Goal: Check status

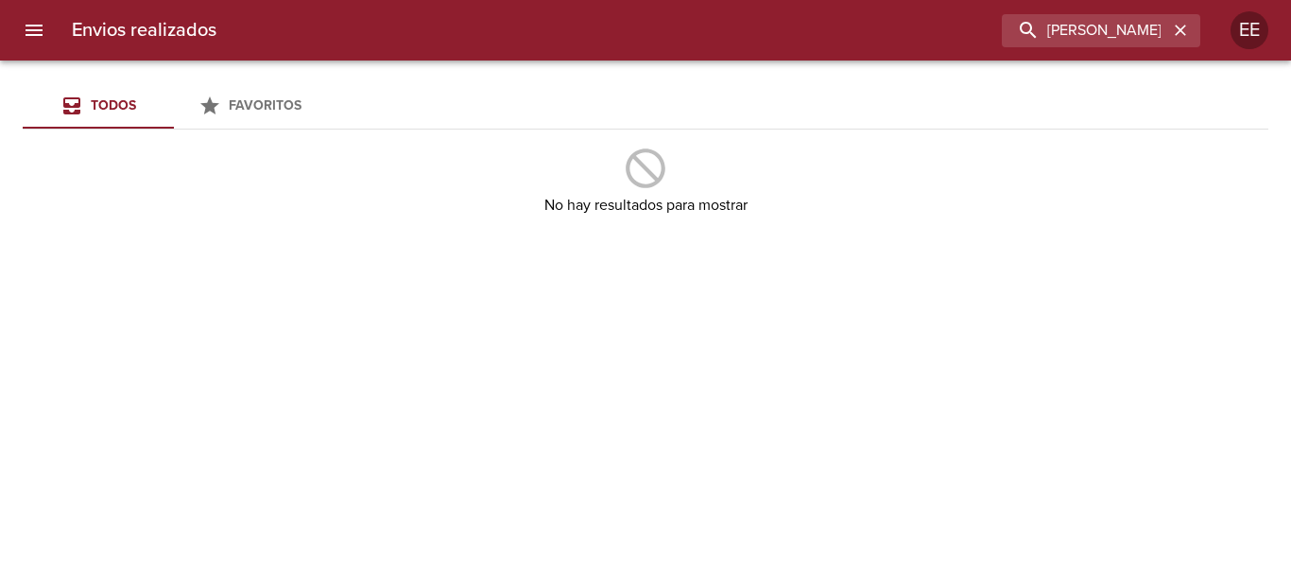
type input "[PERSON_NAME]"
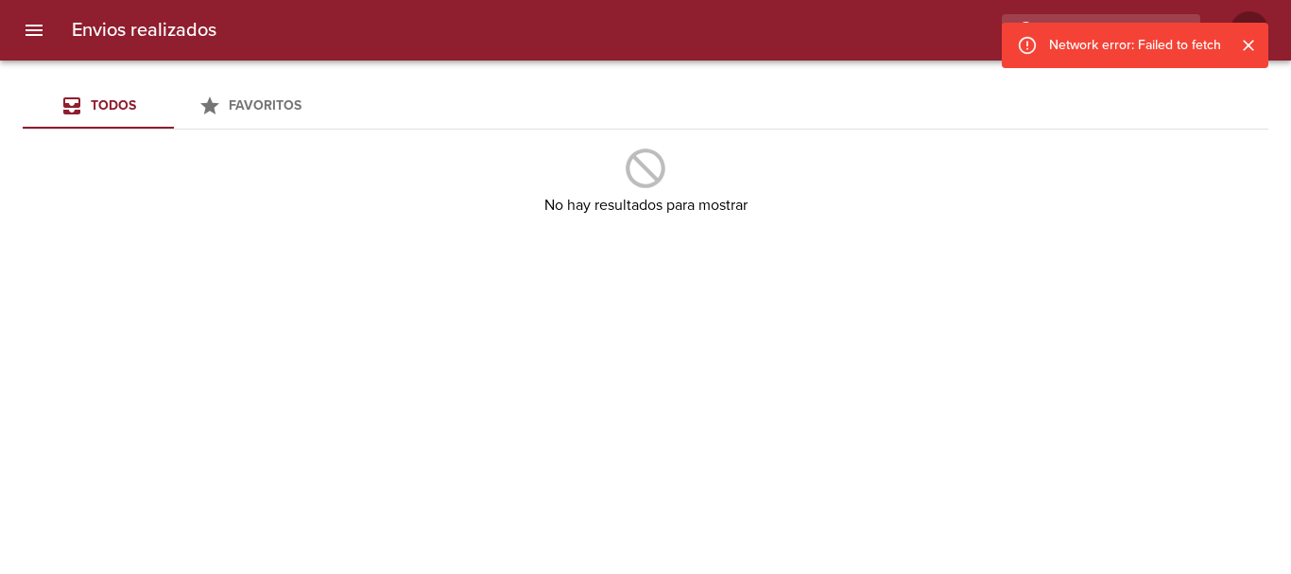
click at [1251, 45] on icon "Cerrar" at bounding box center [1248, 45] width 19 height 19
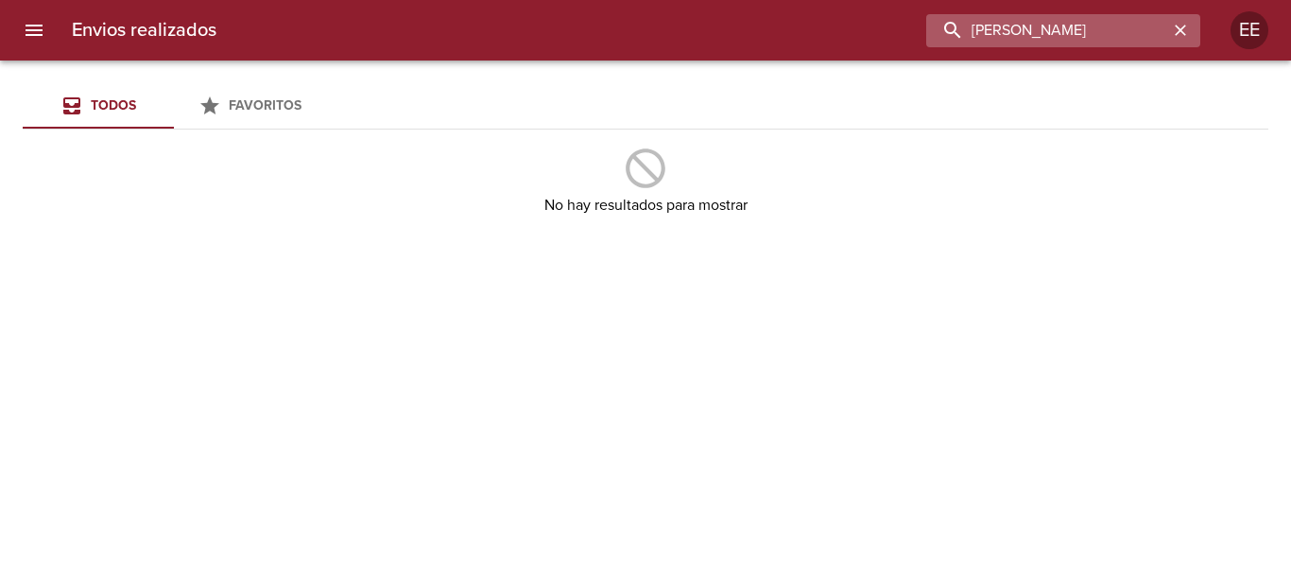
click at [1134, 28] on input "[PERSON_NAME]" at bounding box center [1047, 30] width 242 height 33
click at [1182, 32] on icon "button" at bounding box center [1180, 30] width 11 height 11
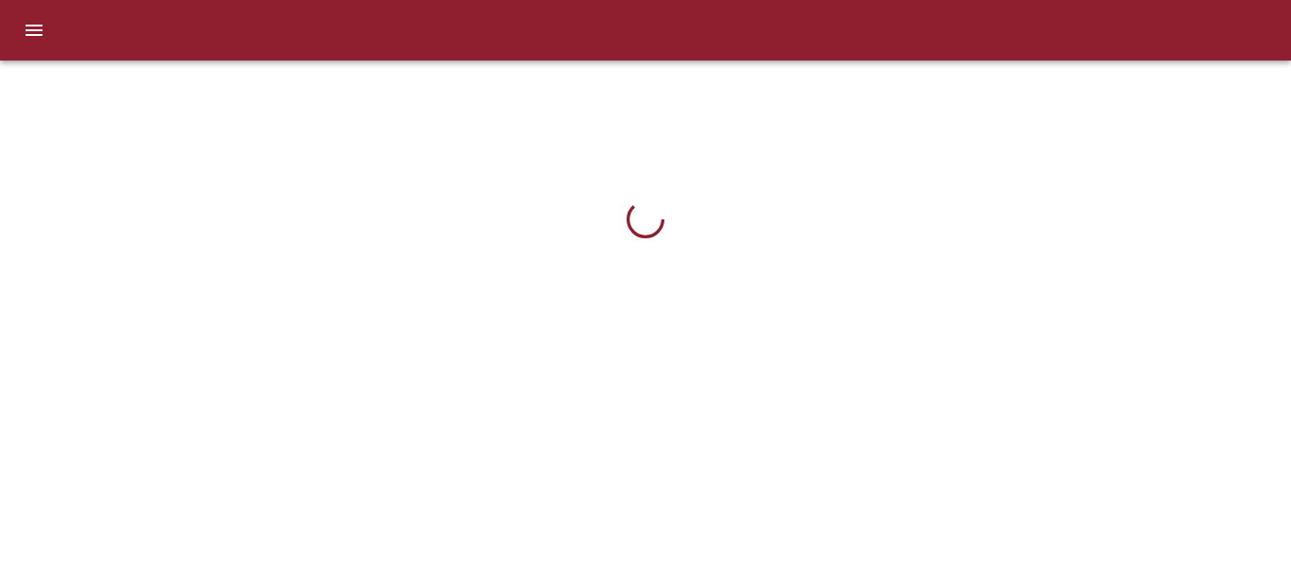
click at [646, 225] on icon at bounding box center [646, 219] width 38 height 38
click at [640, 233] on icon at bounding box center [646, 219] width 38 height 38
click at [640, 238] on icon at bounding box center [646, 219] width 38 height 38
click at [640, 238] on div at bounding box center [646, 219] width 862 height 287
click at [641, 240] on div at bounding box center [646, 219] width 862 height 287
